Goal: Information Seeking & Learning: Find specific fact

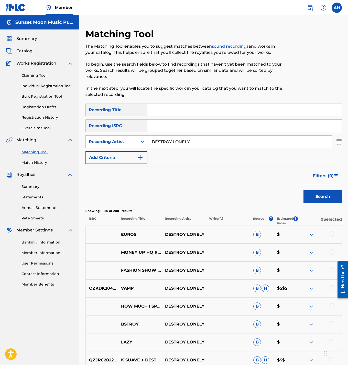
click at [193, 141] on input "DESTROY LONELY" at bounding box center [240, 142] width 185 height 12
click at [304, 190] on button "Search" at bounding box center [323, 196] width 38 height 13
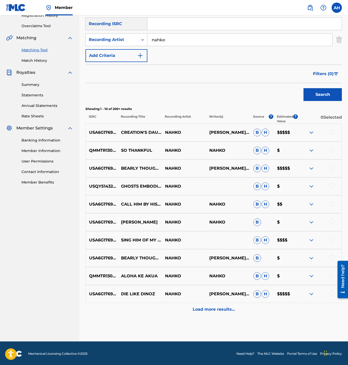
scroll to position [103, 0]
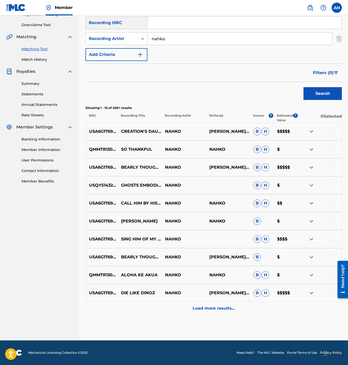
click at [309, 132] on img at bounding box center [312, 131] width 6 height 6
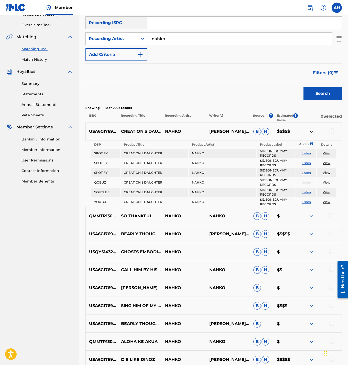
click at [312, 231] on img at bounding box center [312, 234] width 6 height 6
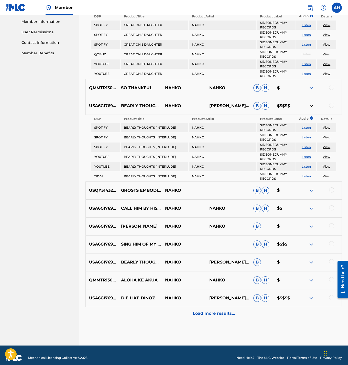
scroll to position [232, 0]
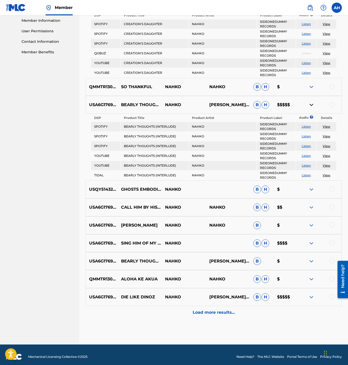
click at [216, 309] on p "Load more results..." at bounding box center [214, 312] width 42 height 6
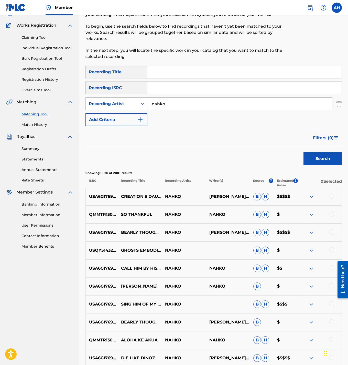
scroll to position [0, 0]
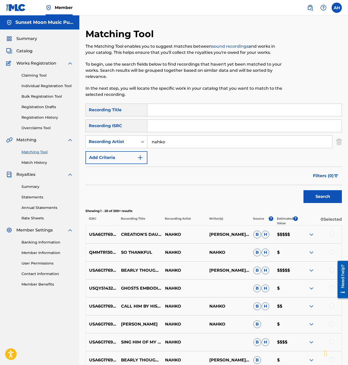
click at [172, 142] on input "nahko" at bounding box center [240, 142] width 185 height 12
drag, startPoint x: 172, startPoint y: 142, endPoint x: 166, endPoint y: 140, distance: 6.5
click at [170, 141] on input "nahko" at bounding box center [240, 142] width 185 height 12
click at [166, 140] on input "nahko" at bounding box center [240, 142] width 185 height 12
click at [304, 190] on button "Search" at bounding box center [323, 196] width 38 height 13
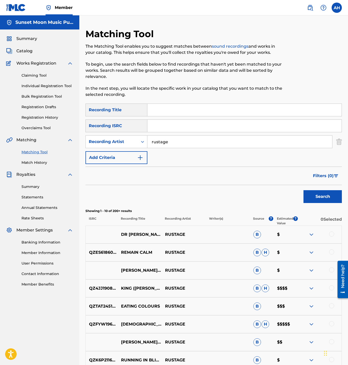
paste input "SLEEPY PENGUIN"
type input "SLEEPY PENGUIN"
click at [326, 195] on button "Search" at bounding box center [323, 196] width 38 height 13
